Goal: Information Seeking & Learning: Learn about a topic

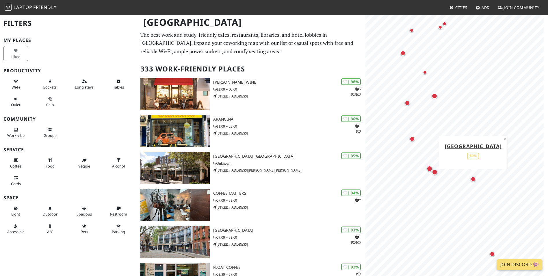
click at [474, 181] on div "Map marker" at bounding box center [473, 178] width 5 height 5
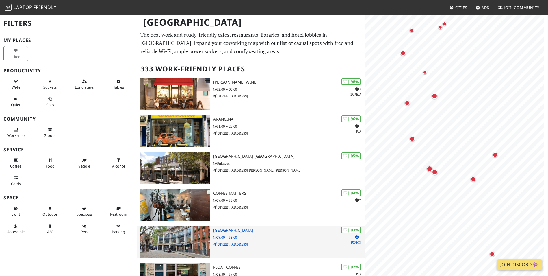
click at [230, 231] on h3 "Building Centre" at bounding box center [289, 230] width 152 height 5
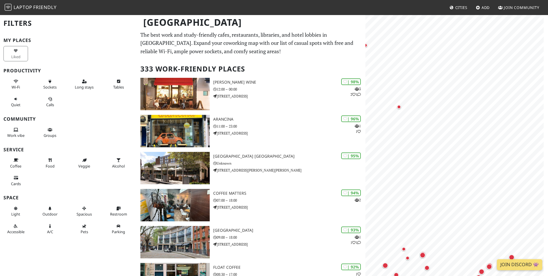
click at [548, 200] on html "Laptop Friendly Cities Add Join Community London Filters My Places Liked Produc…" at bounding box center [274, 138] width 548 height 276
click at [482, 121] on div "Map marker" at bounding box center [482, 118] width 5 height 5
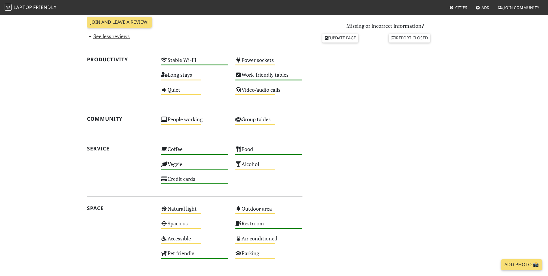
scroll to position [116, 0]
